Goal: Task Accomplishment & Management: Complete application form

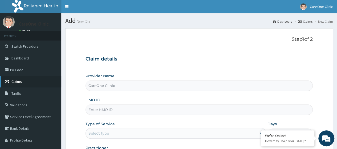
click at [37, 83] on link "Claims" at bounding box center [30, 82] width 61 height 12
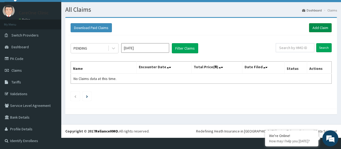
click at [322, 27] on link "Add Claim" at bounding box center [320, 27] width 23 height 9
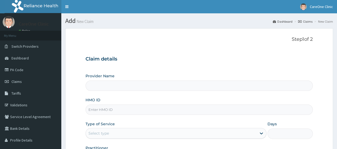
type input "CareOne Clinic"
